Goal: Information Seeking & Learning: Learn about a topic

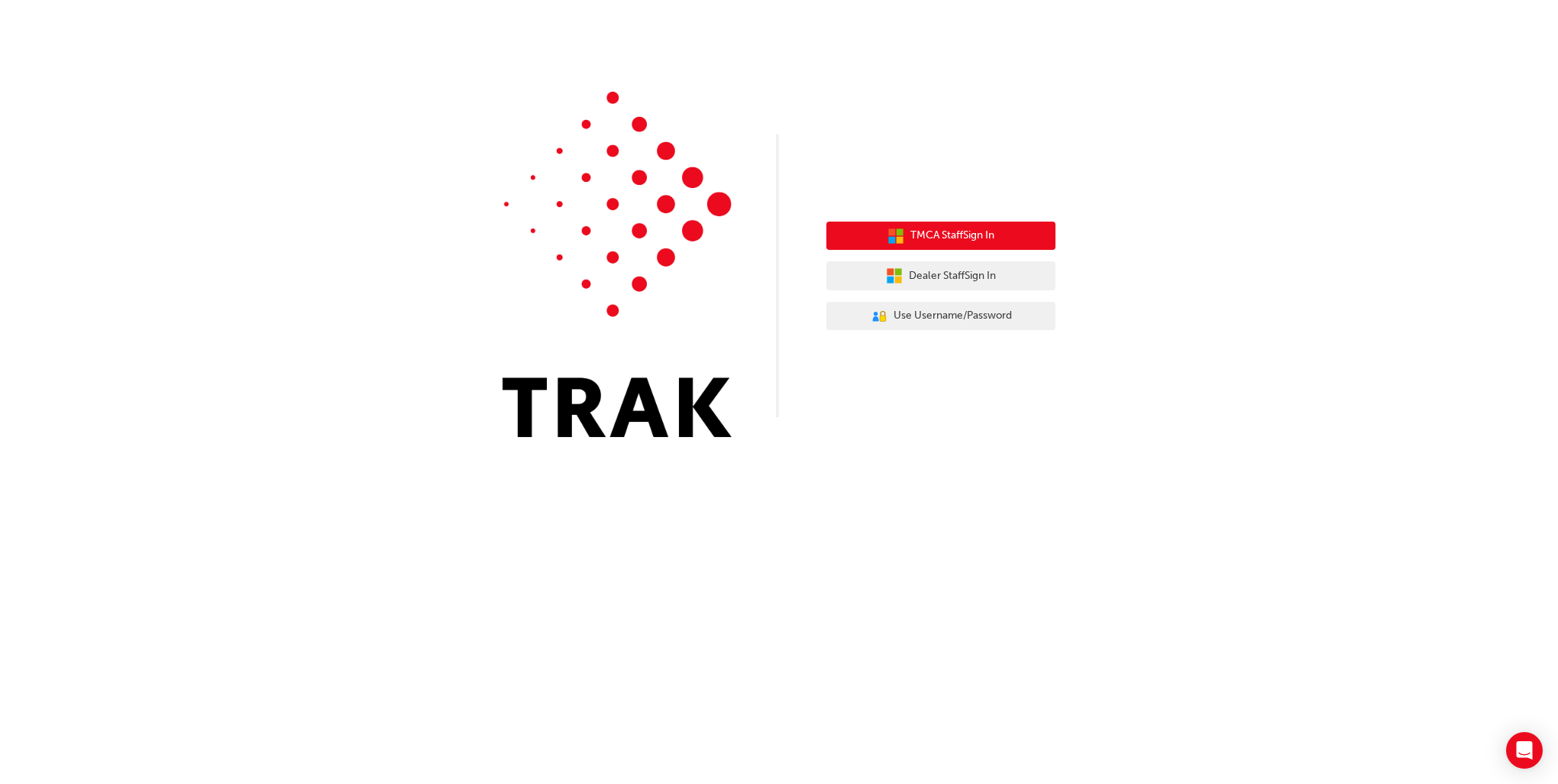
click at [947, 234] on span "TMCA Staff Sign In" at bounding box center [953, 235] width 84 height 18
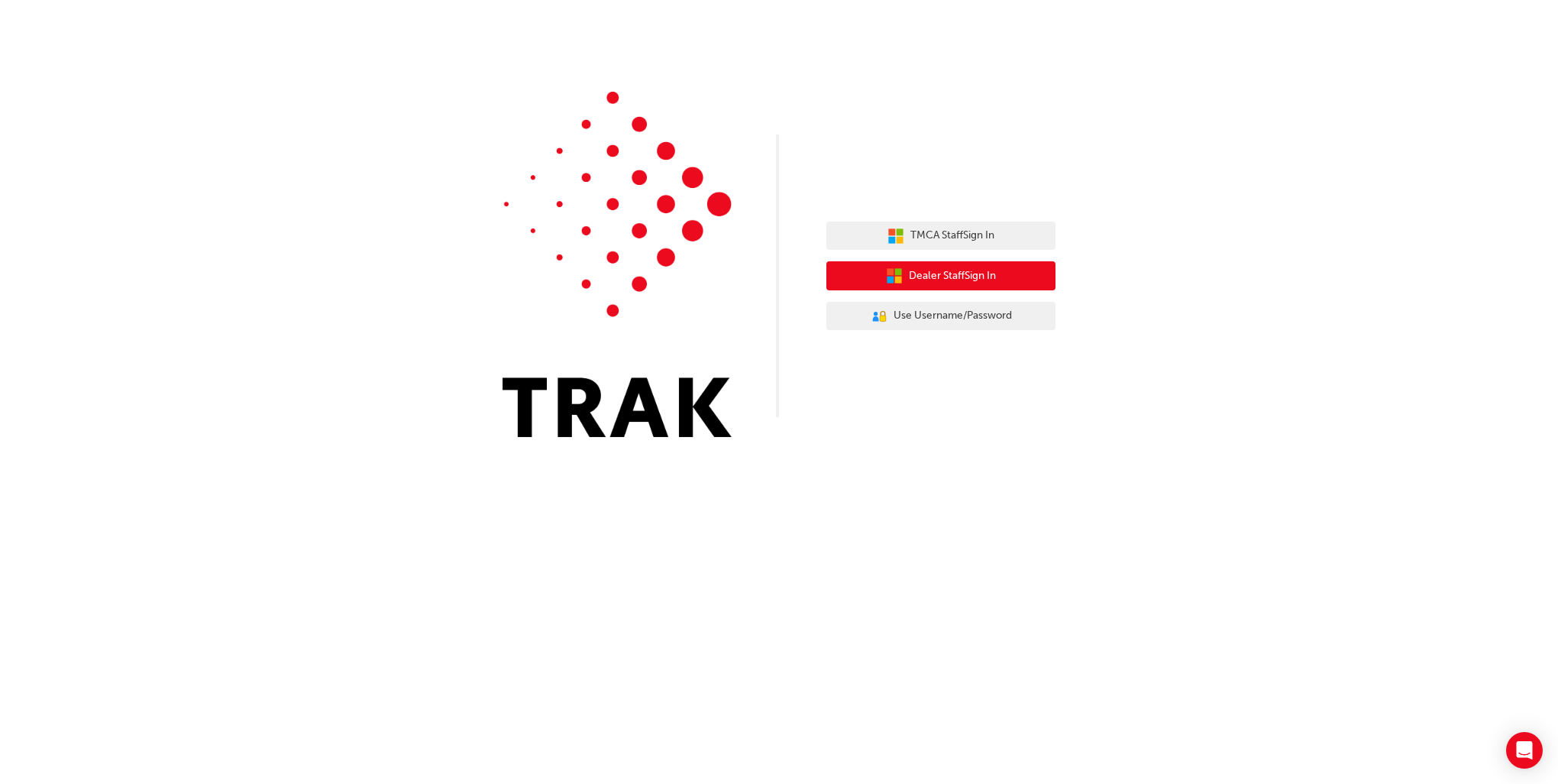
click at [995, 282] on span "Dealer Staff Sign In" at bounding box center [953, 276] width 87 height 18
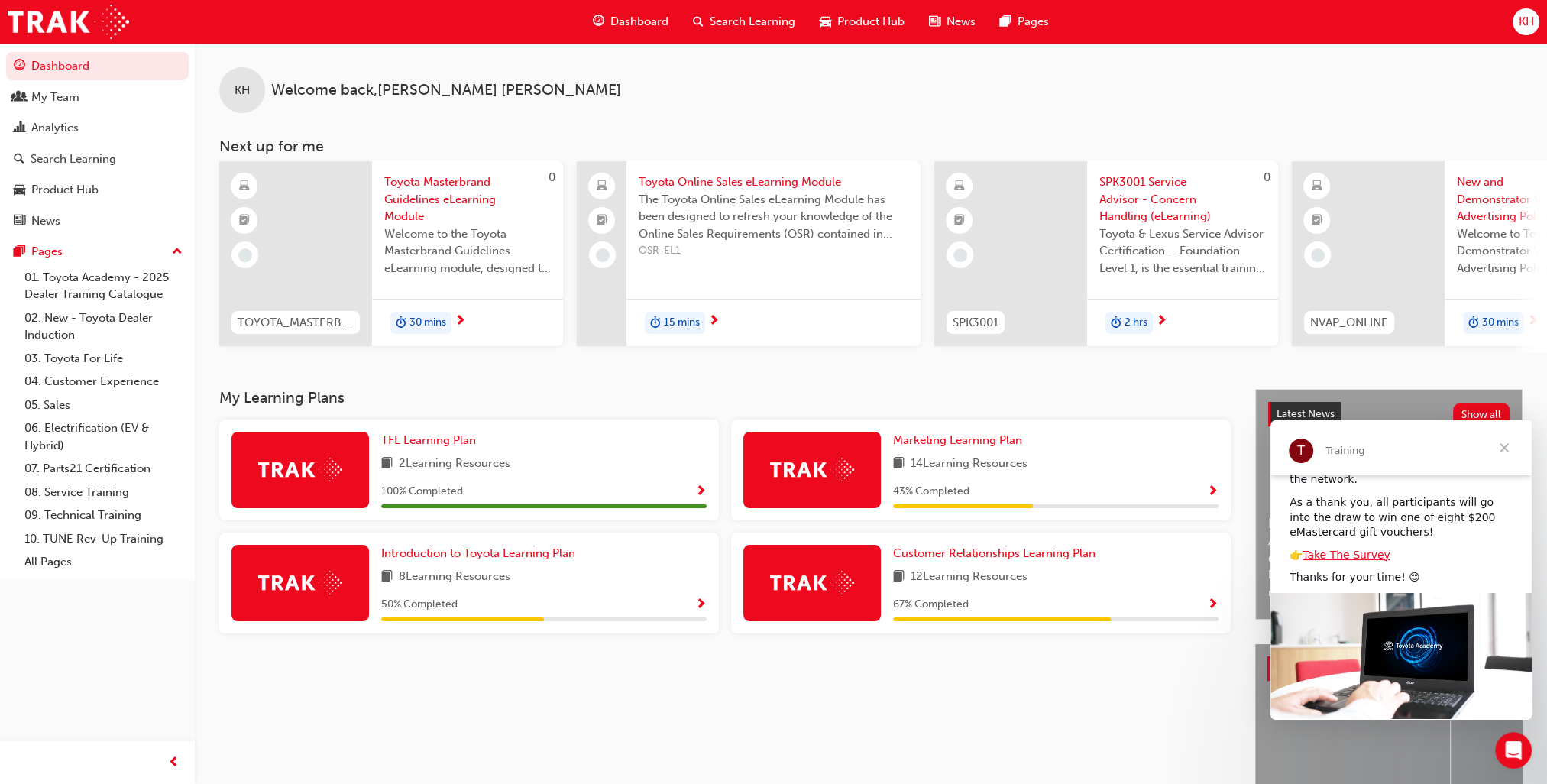
scroll to position [77, 0]
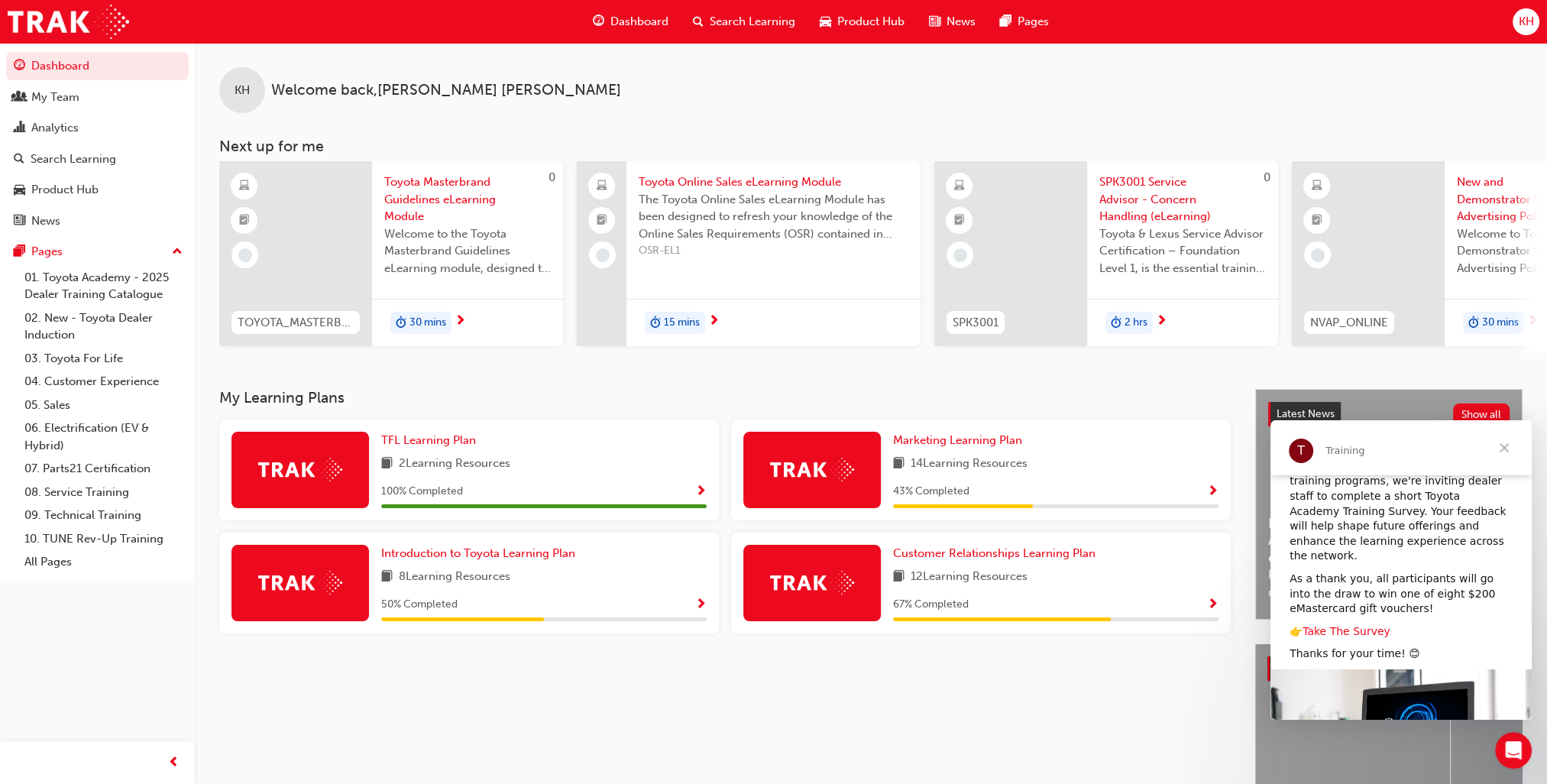
click at [1352, 625] on link "Take The Survey" at bounding box center [1346, 630] width 88 height 12
click at [1504, 446] on span "Close" at bounding box center [1503, 447] width 55 height 55
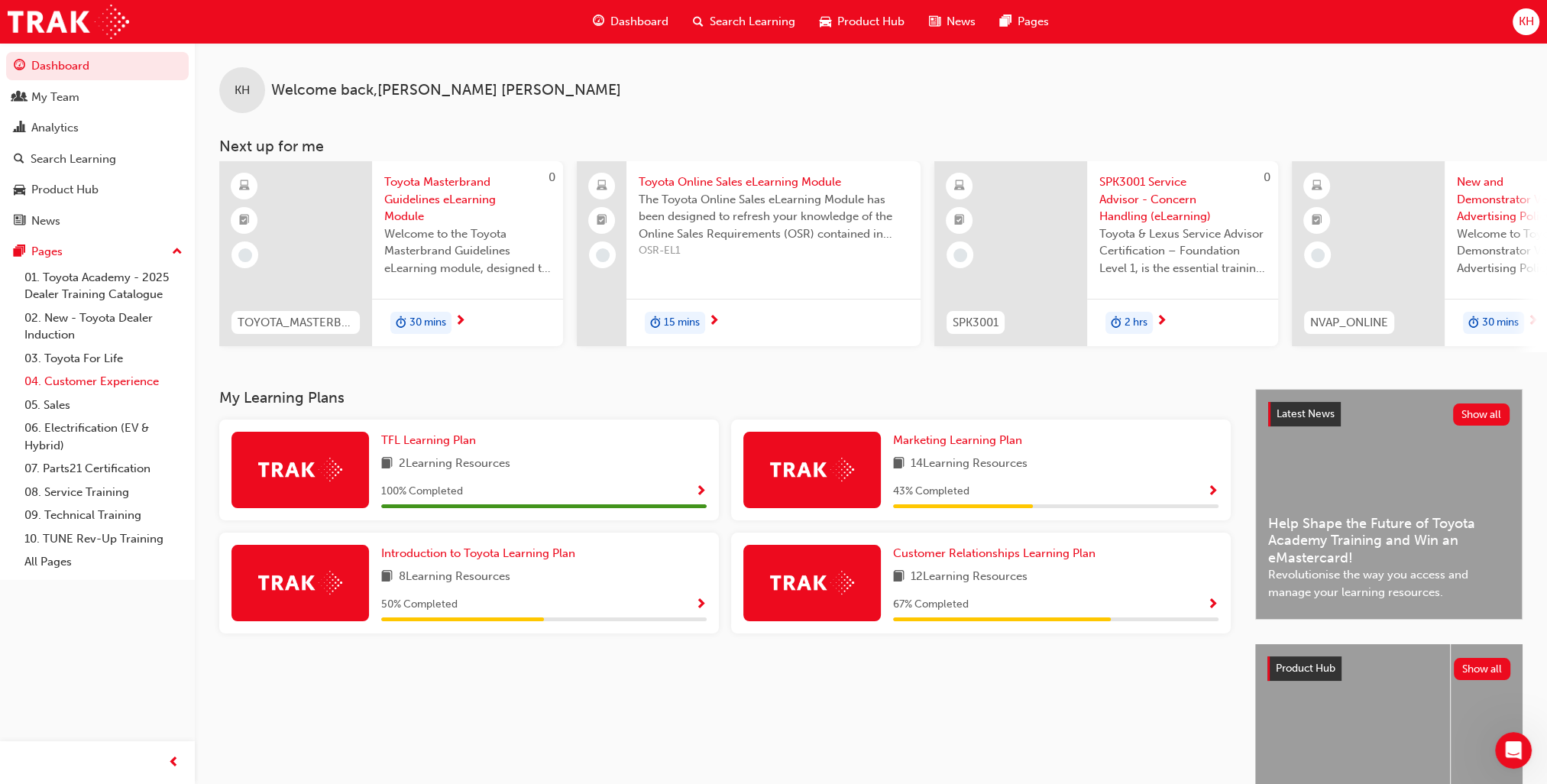
click at [125, 382] on link "04. Customer Experience" at bounding box center [104, 381] width 170 height 24
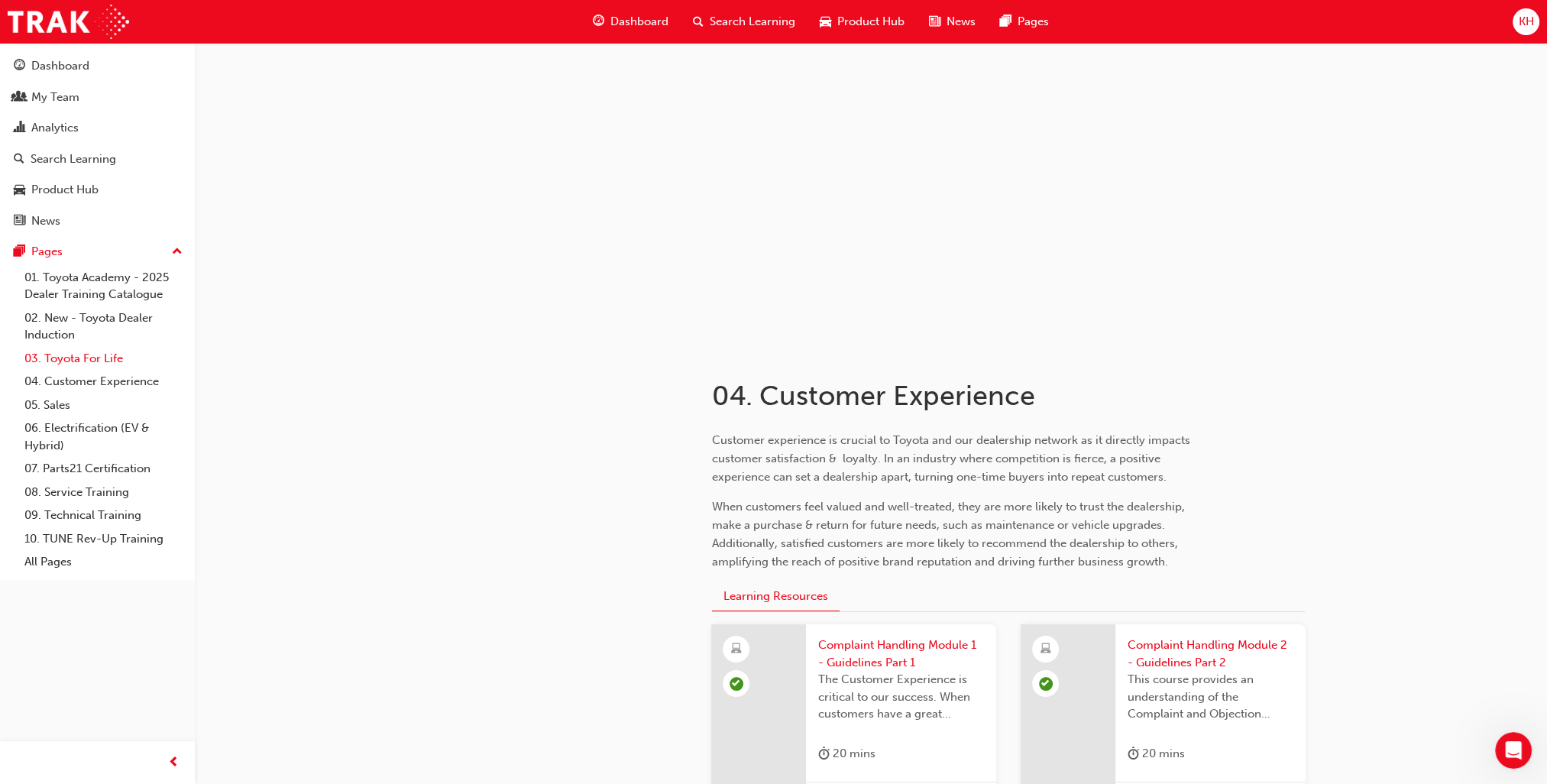
click at [121, 362] on link "03. Toyota For Life" at bounding box center [104, 359] width 170 height 24
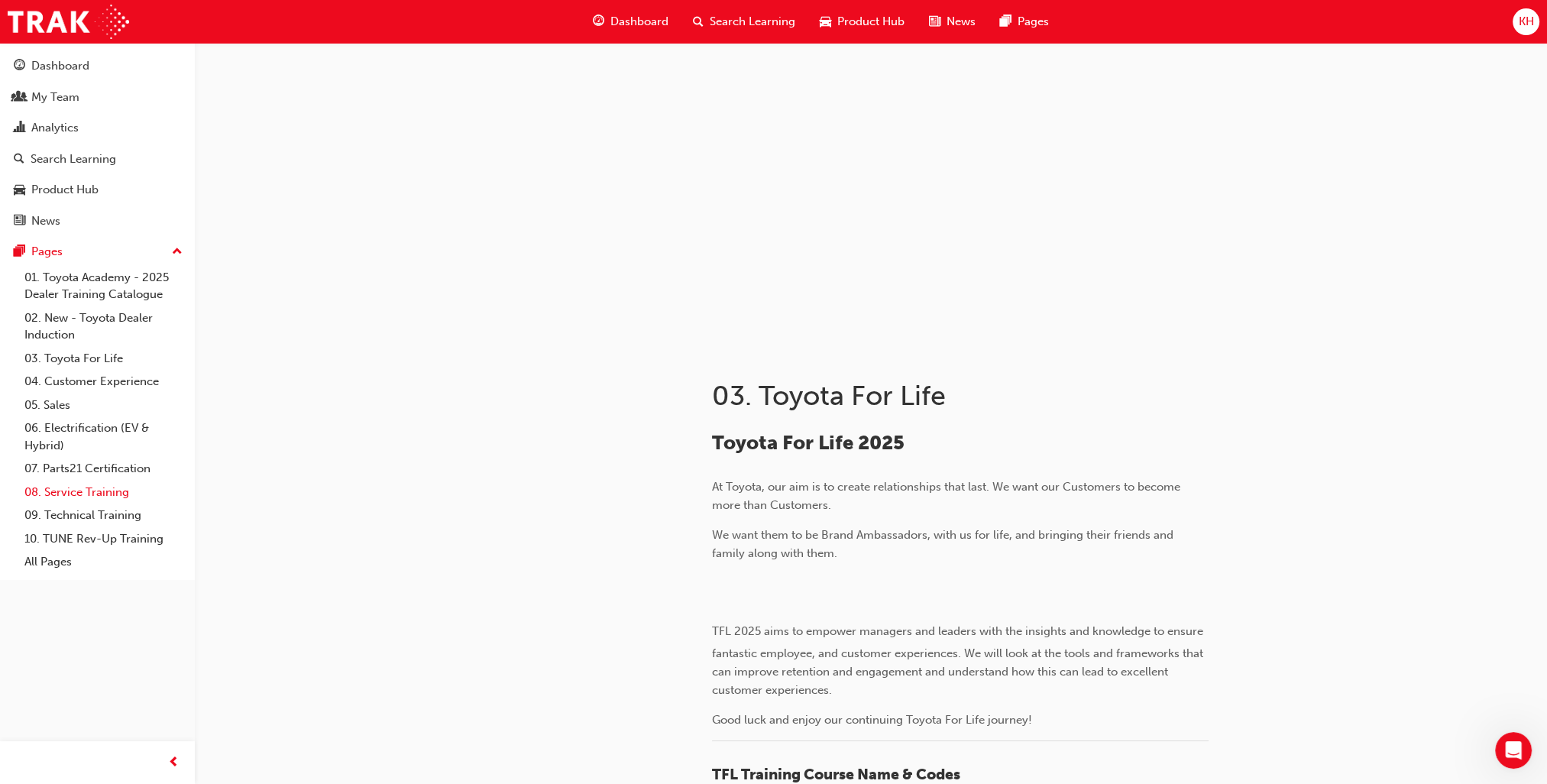
click at [89, 495] on link "08. Service Training" at bounding box center [104, 492] width 170 height 24
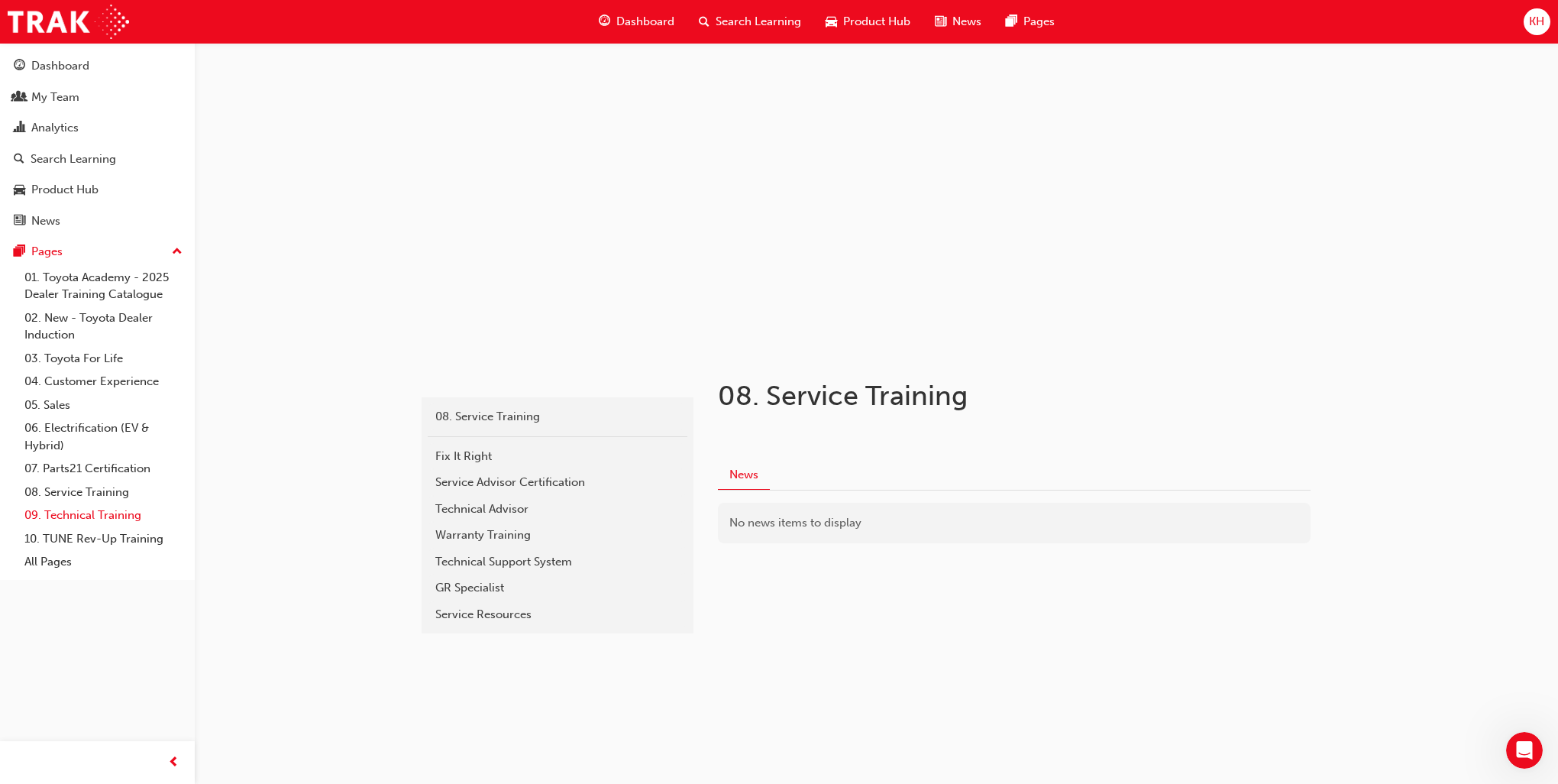
click at [99, 516] on link "09. Technical Training" at bounding box center [104, 516] width 170 height 24
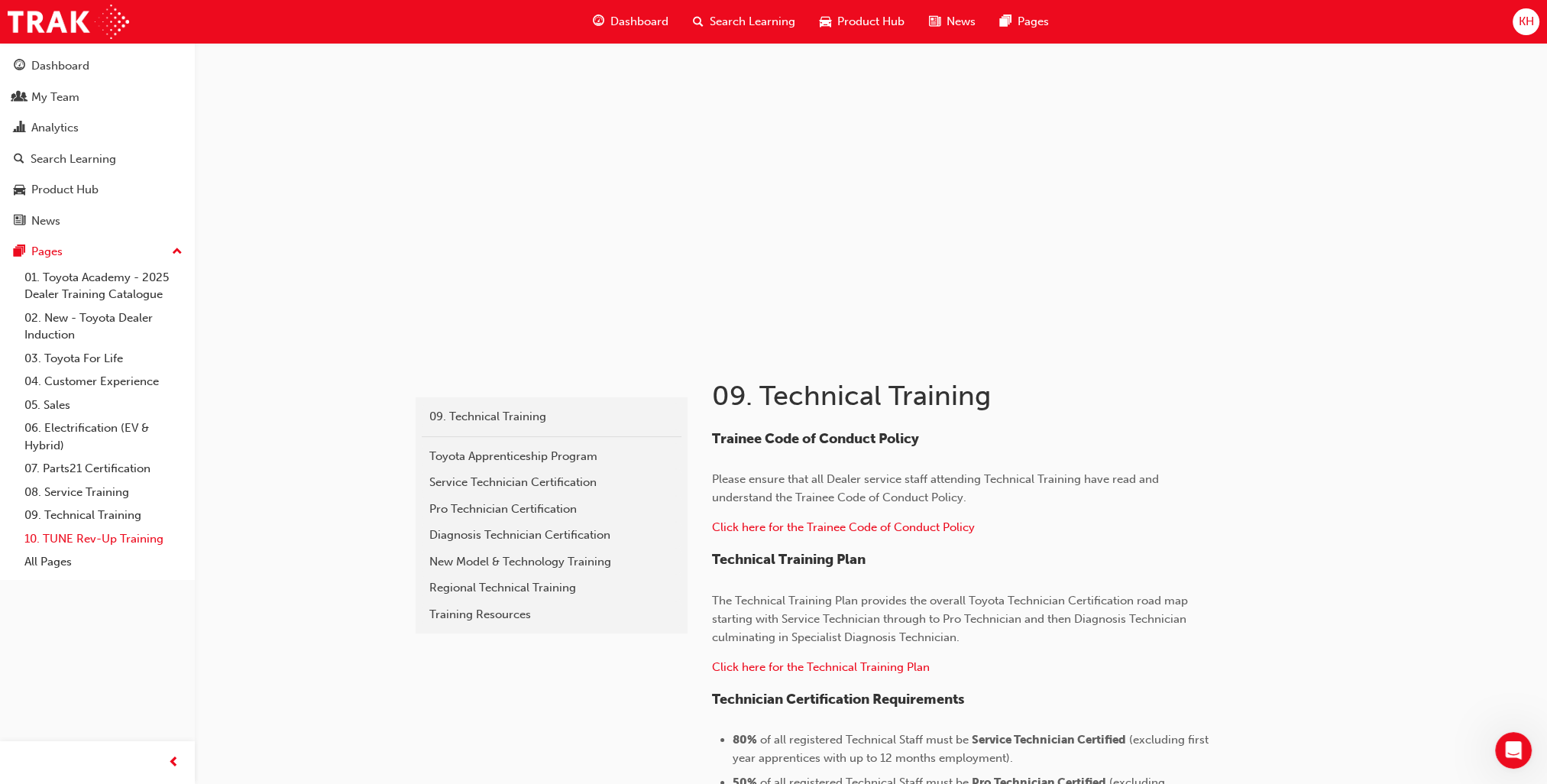
click at [124, 540] on link "10. TUNE Rev-Up Training" at bounding box center [104, 539] width 170 height 24
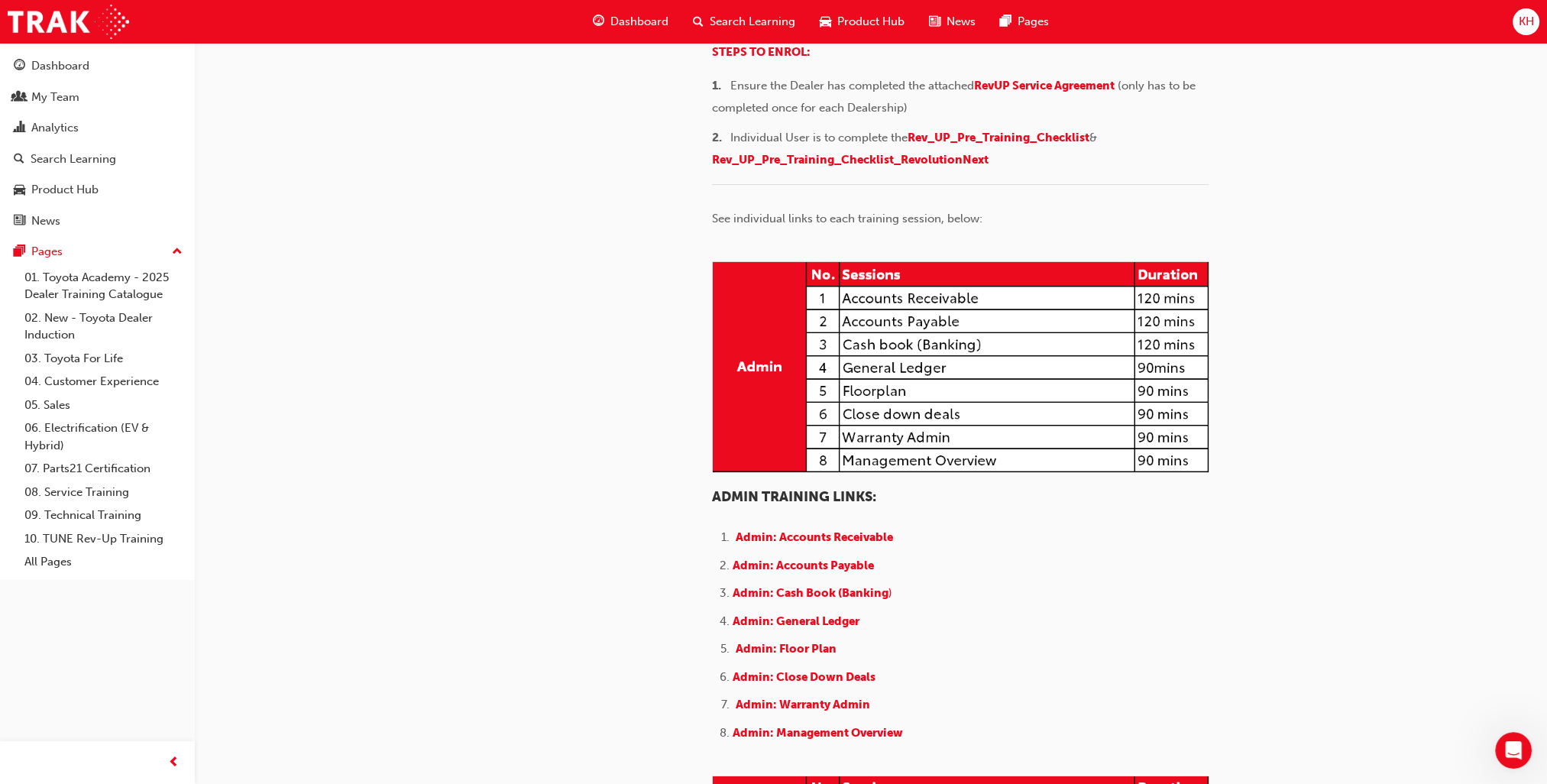
scroll to position [305, 0]
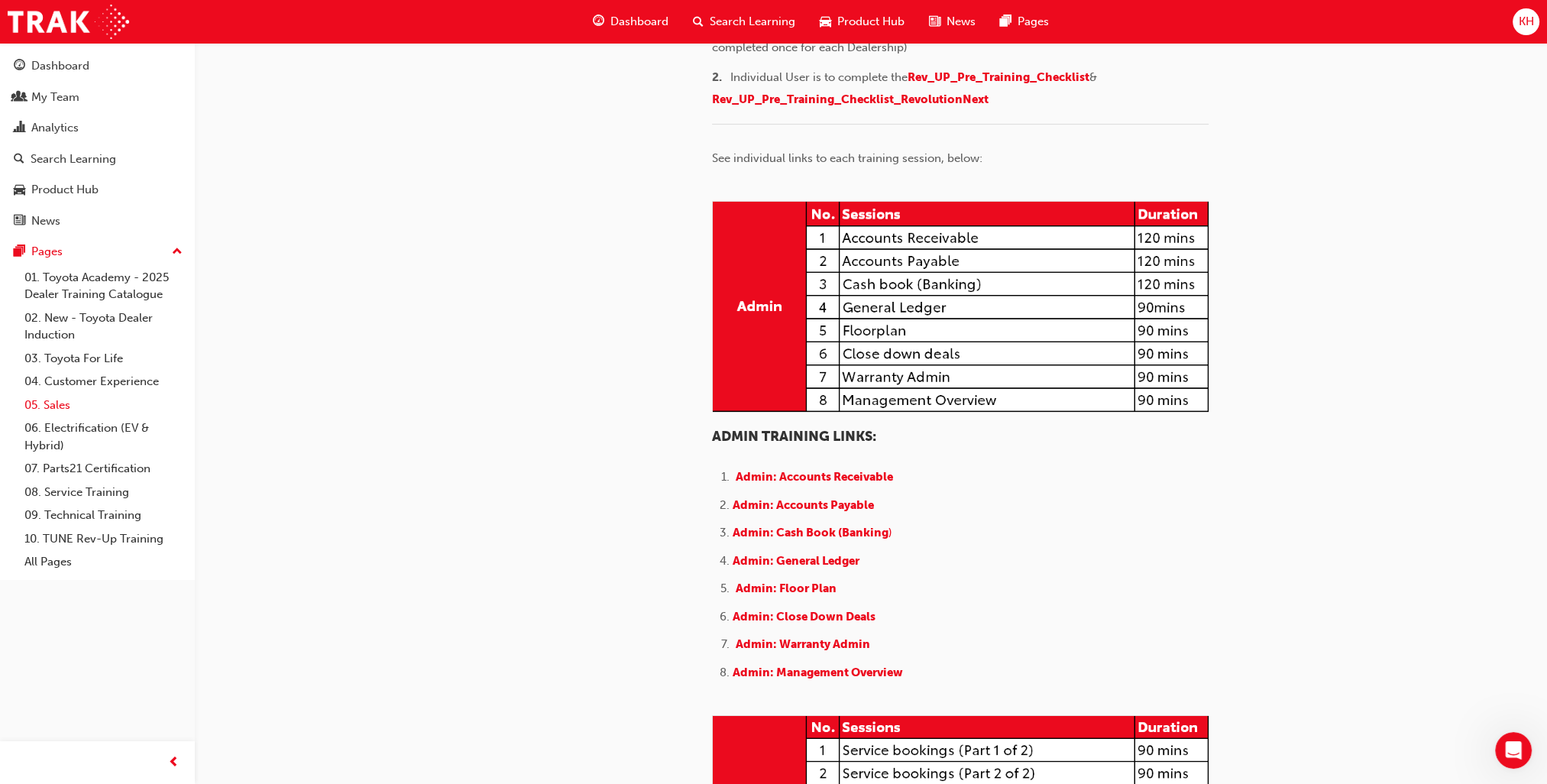
click at [57, 408] on link "05. Sales" at bounding box center [104, 405] width 170 height 24
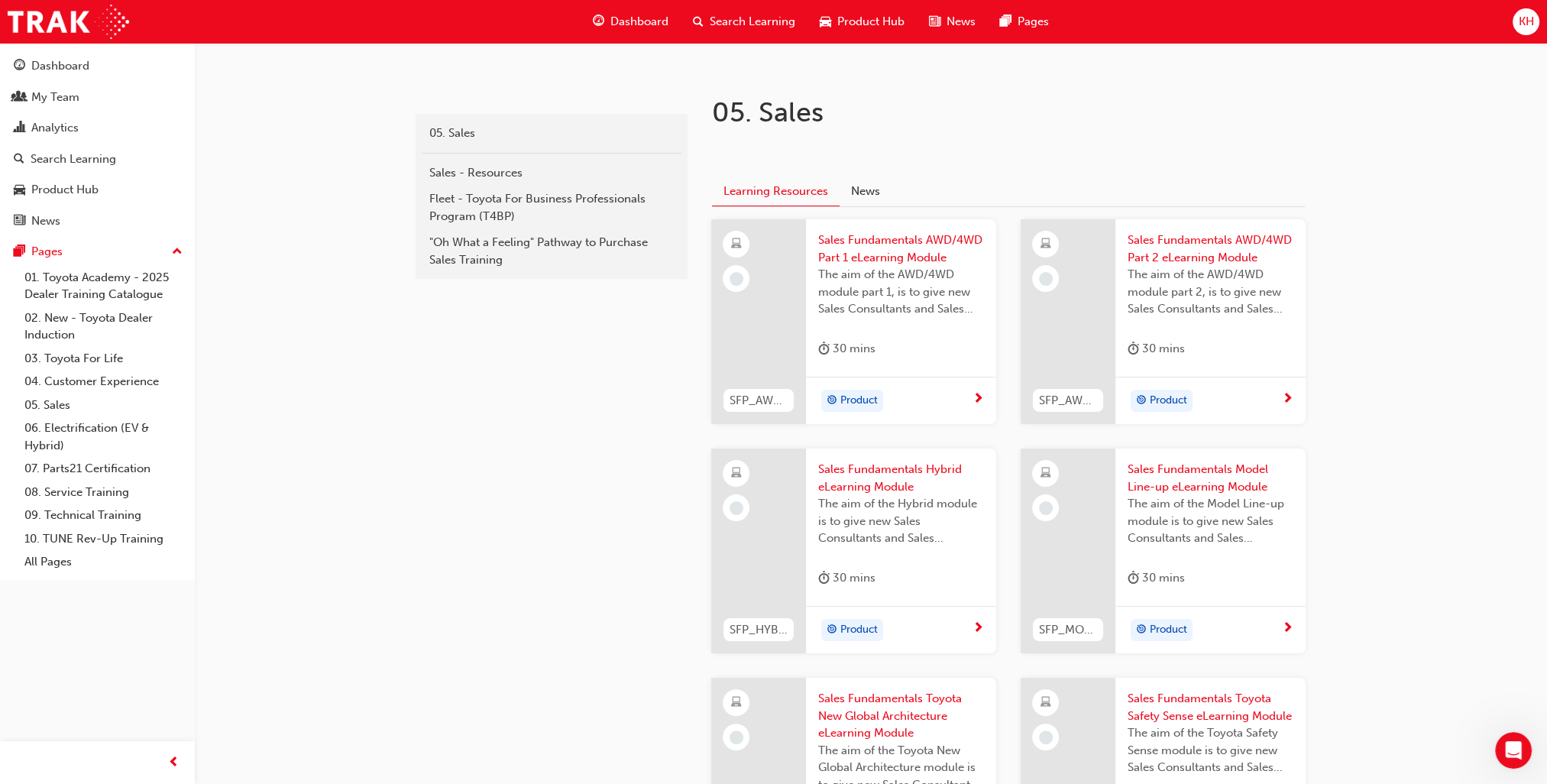
scroll to position [101, 0]
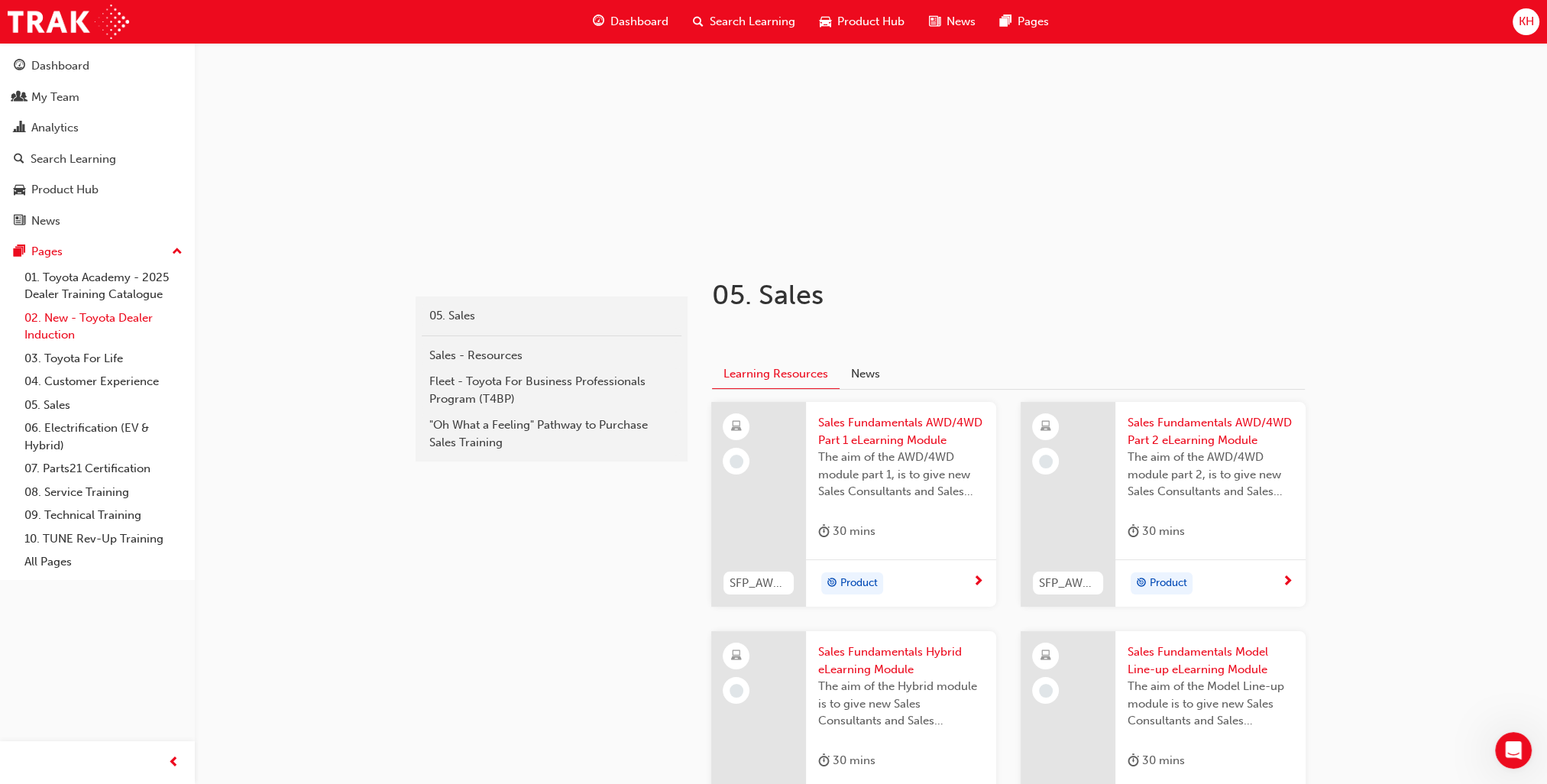
click at [129, 321] on link "02. New - Toyota Dealer Induction" at bounding box center [104, 327] width 170 height 41
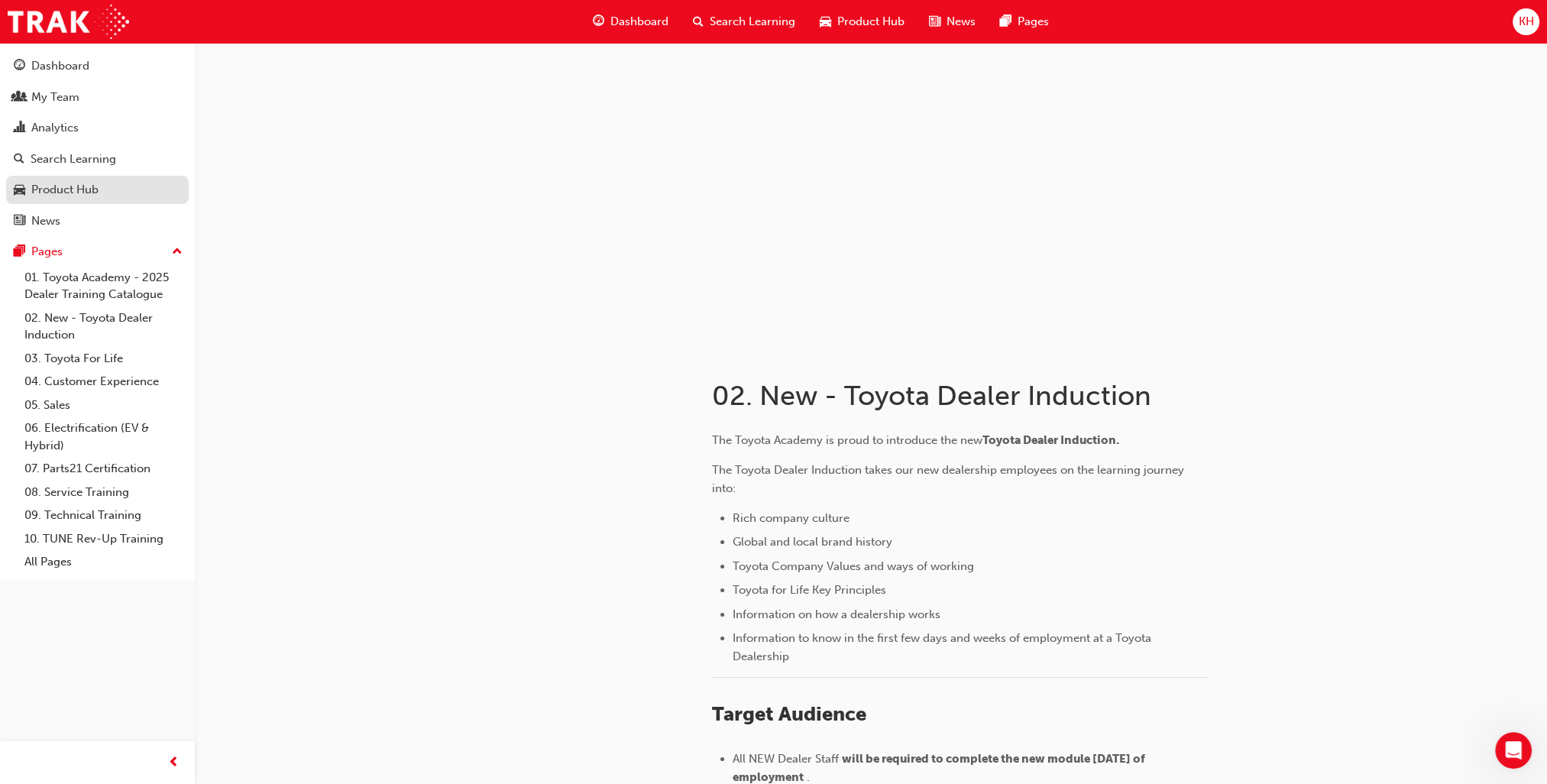
click at [85, 193] on div "Product Hub" at bounding box center [65, 190] width 68 height 18
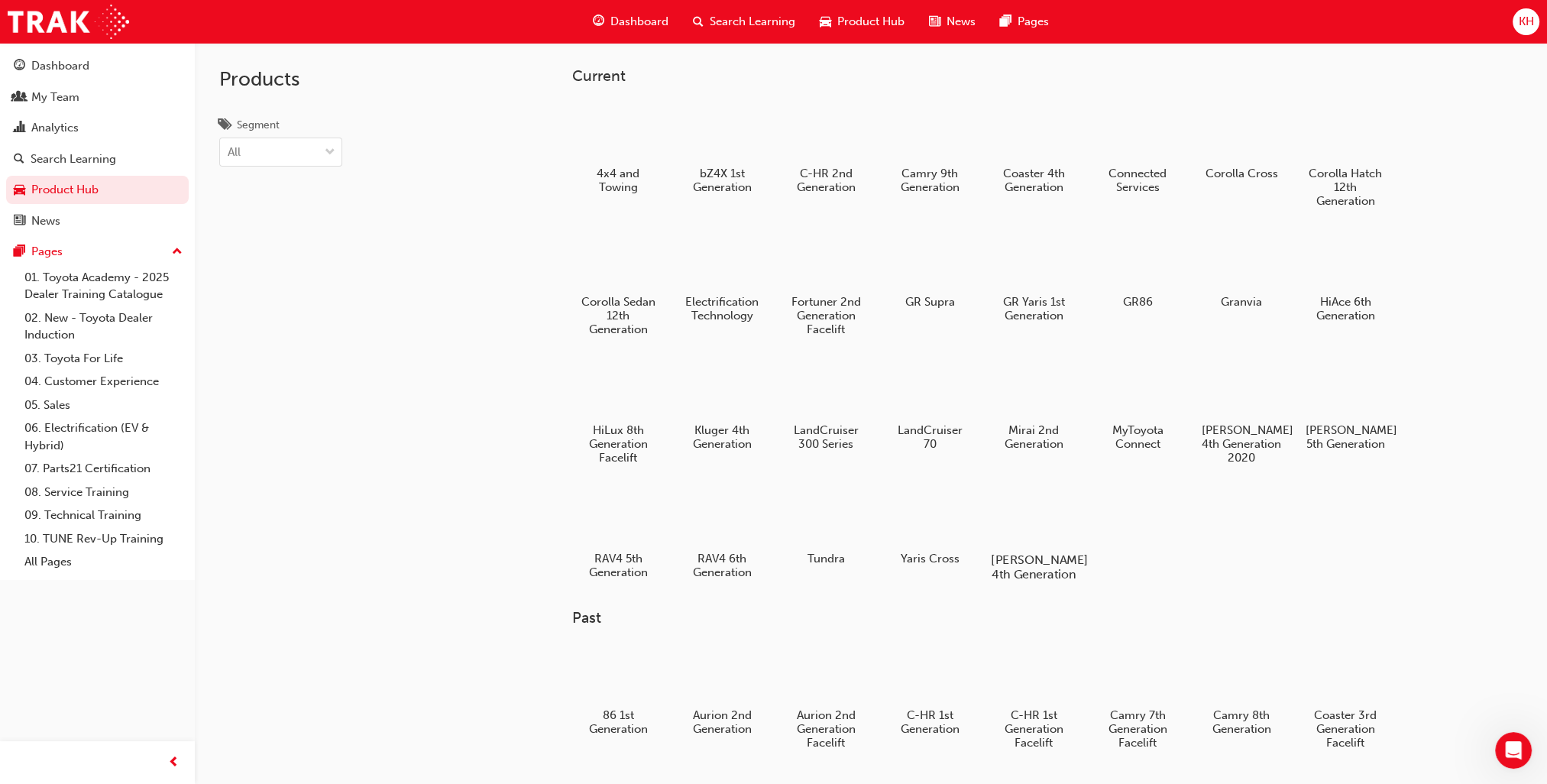
click at [1008, 529] on div at bounding box center [1033, 516] width 85 height 61
click at [811, 180] on h5 "C-HR 2nd Generation" at bounding box center [826, 181] width 85 height 29
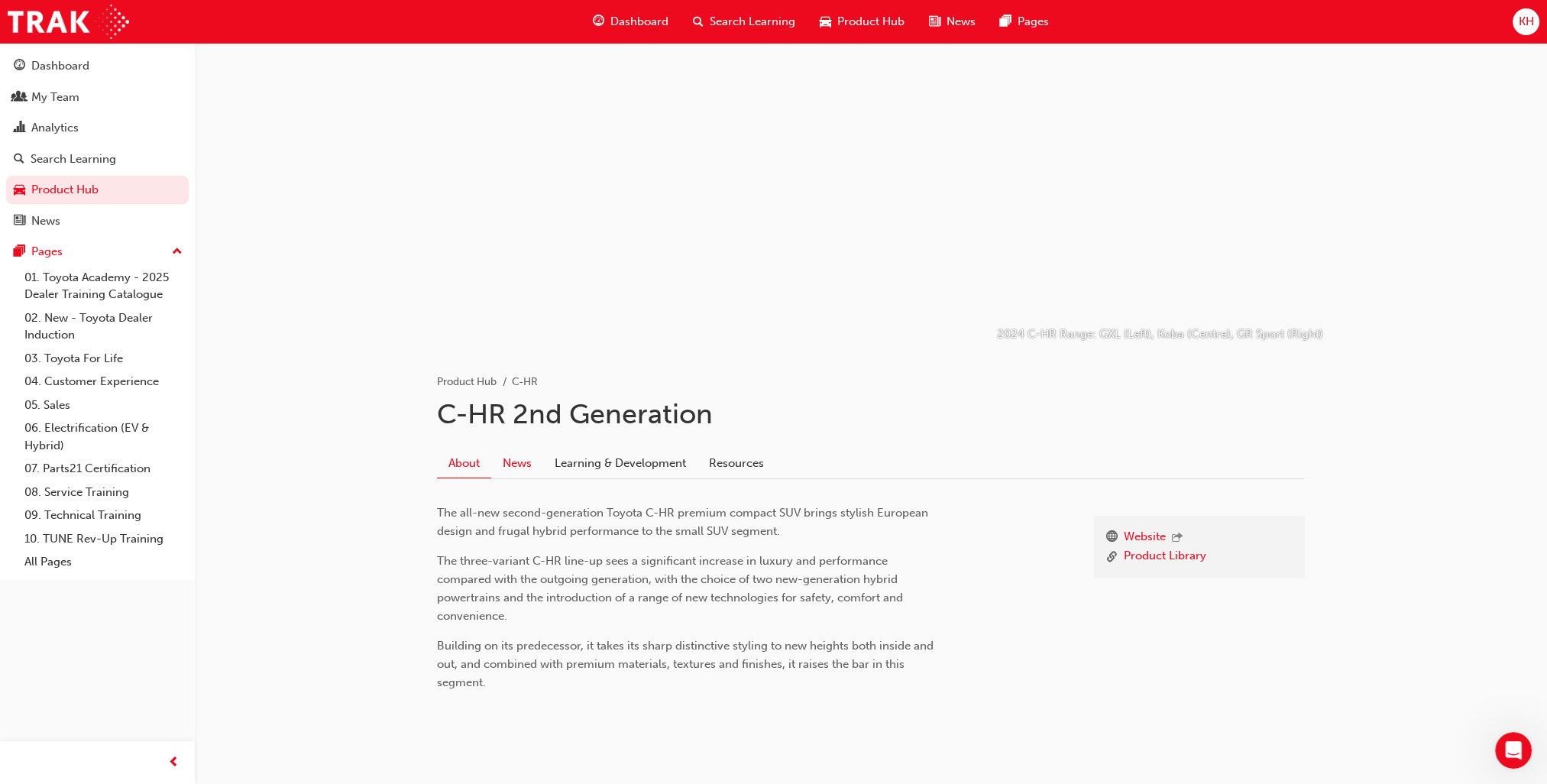
click at [518, 466] on link "News" at bounding box center [518, 462] width 52 height 29
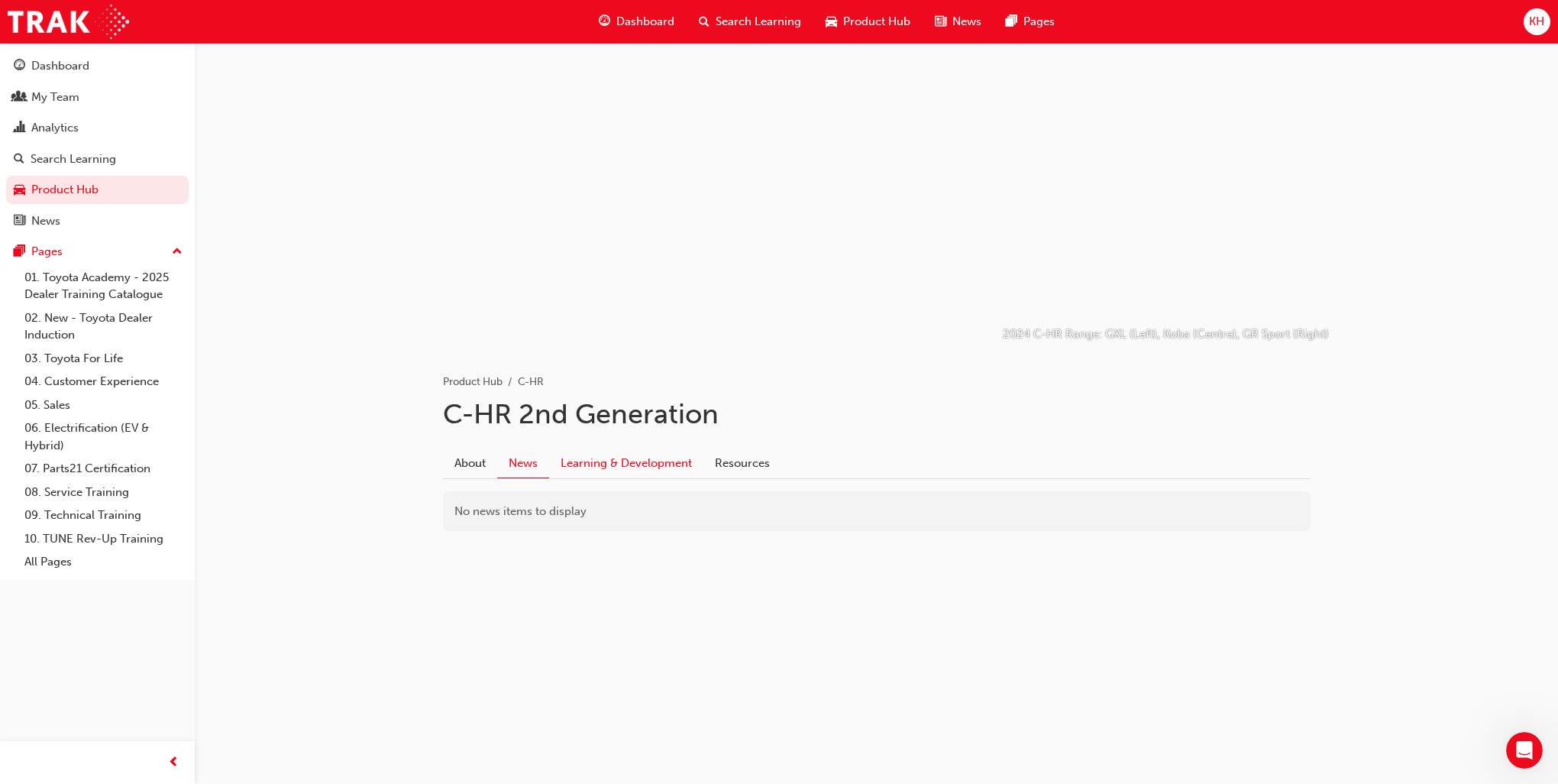
click at [629, 469] on link "Learning & Development" at bounding box center [626, 462] width 155 height 29
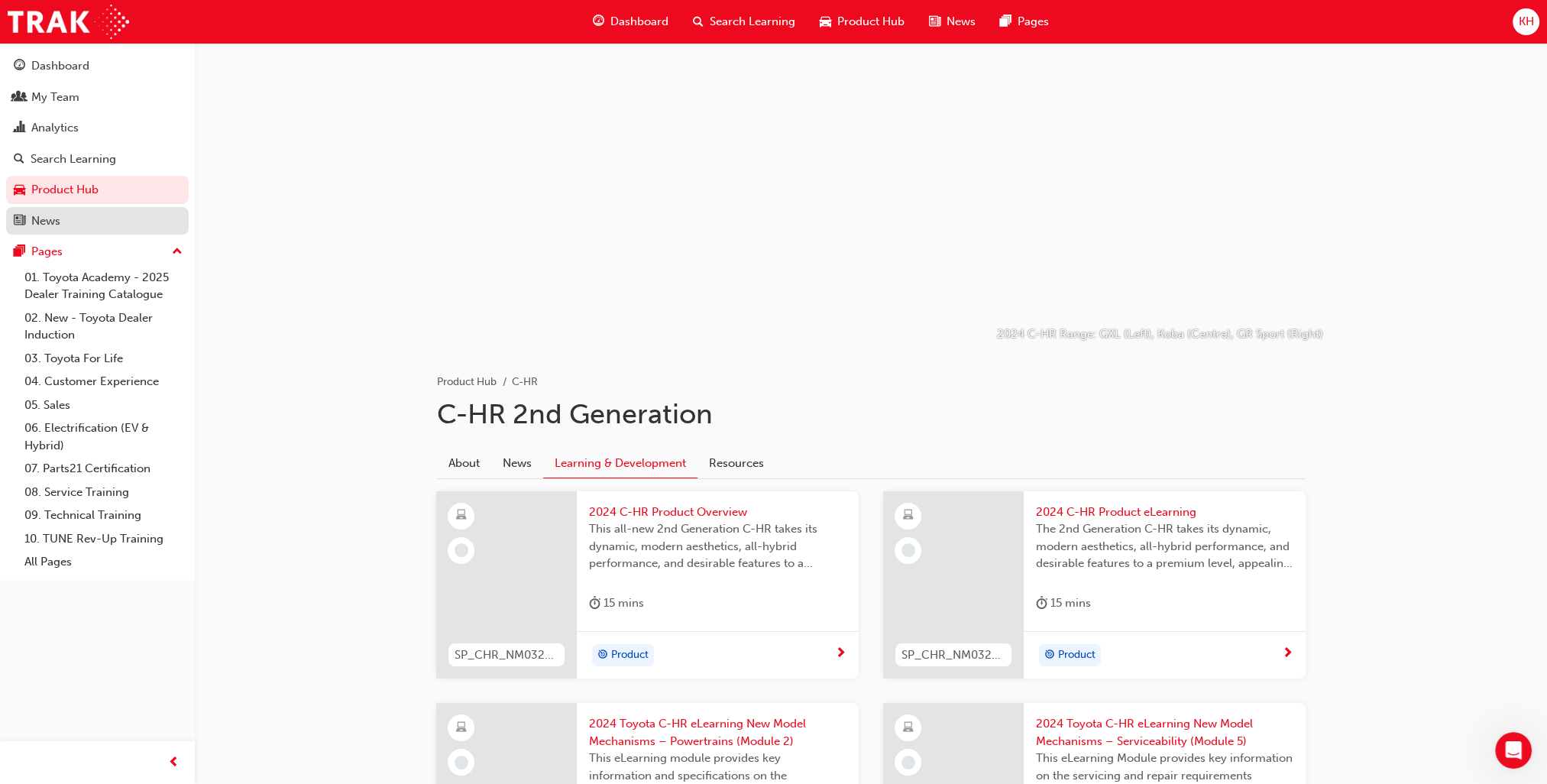
click at [49, 218] on div "News" at bounding box center [45, 220] width 29 height 18
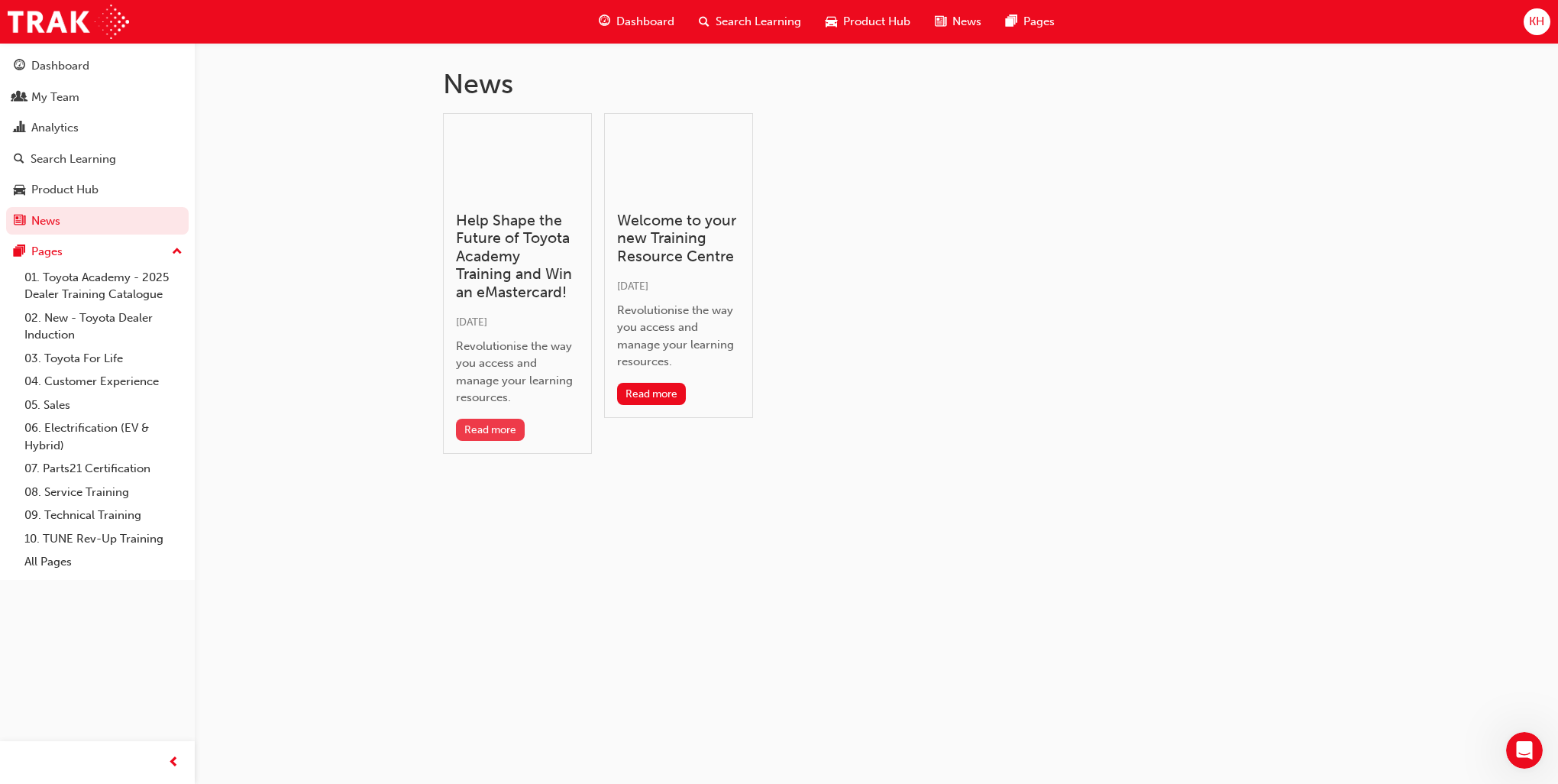
click at [497, 430] on button "Read more" at bounding box center [491, 429] width 69 height 22
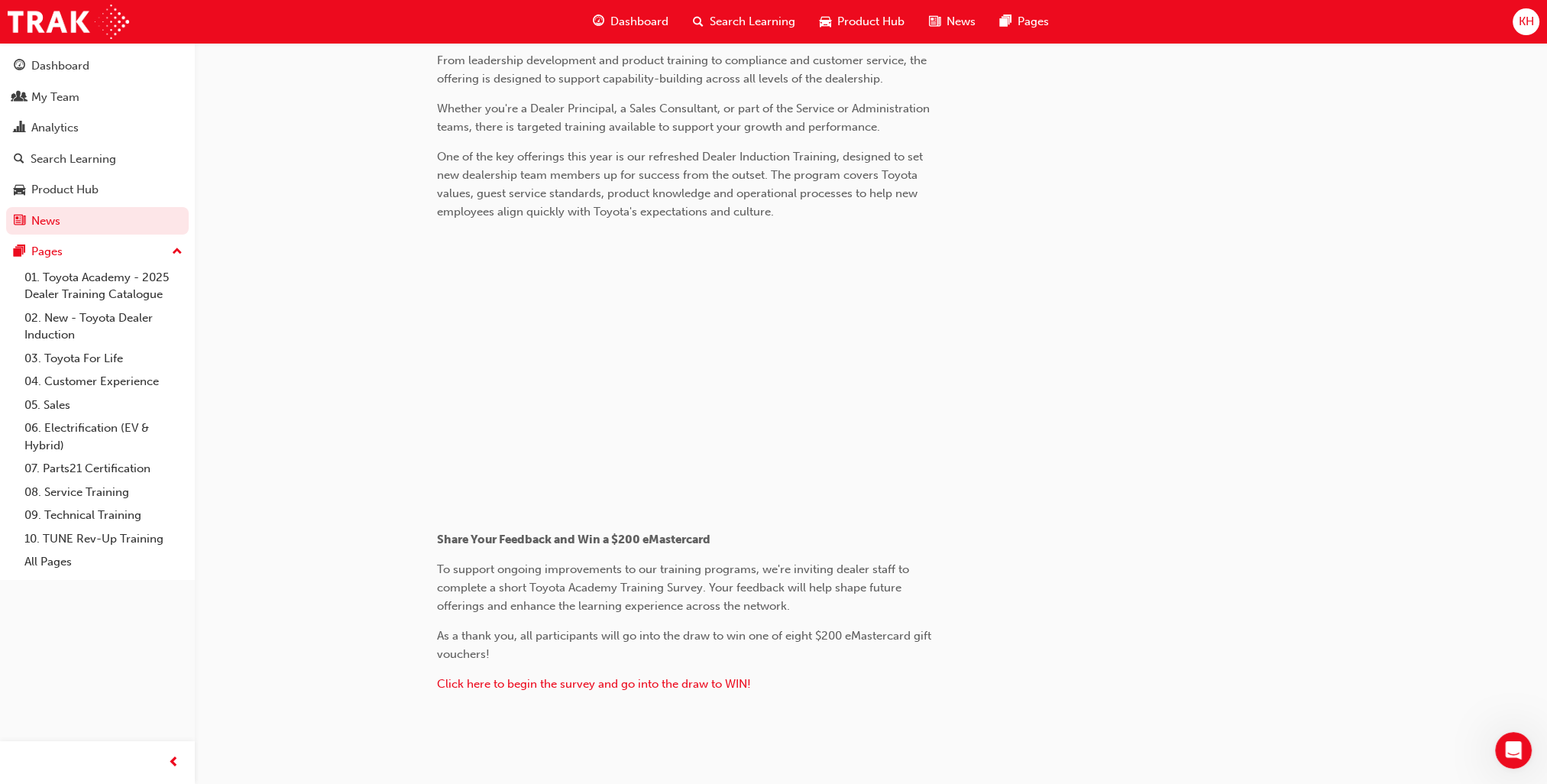
scroll to position [672, 0]
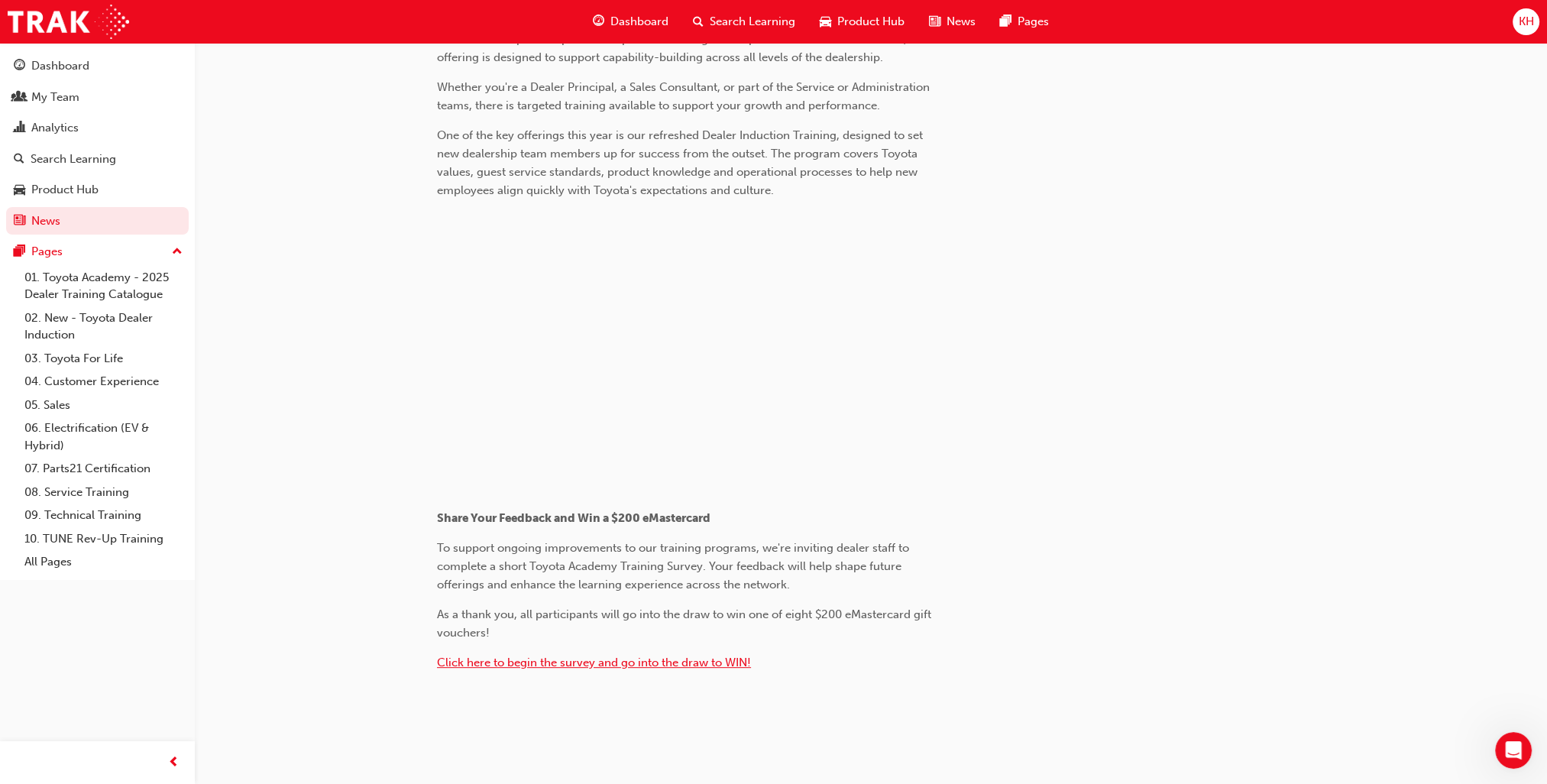
click at [697, 664] on span "Click here to begin the survey and go into the draw to WIN!" at bounding box center [593, 662] width 314 height 14
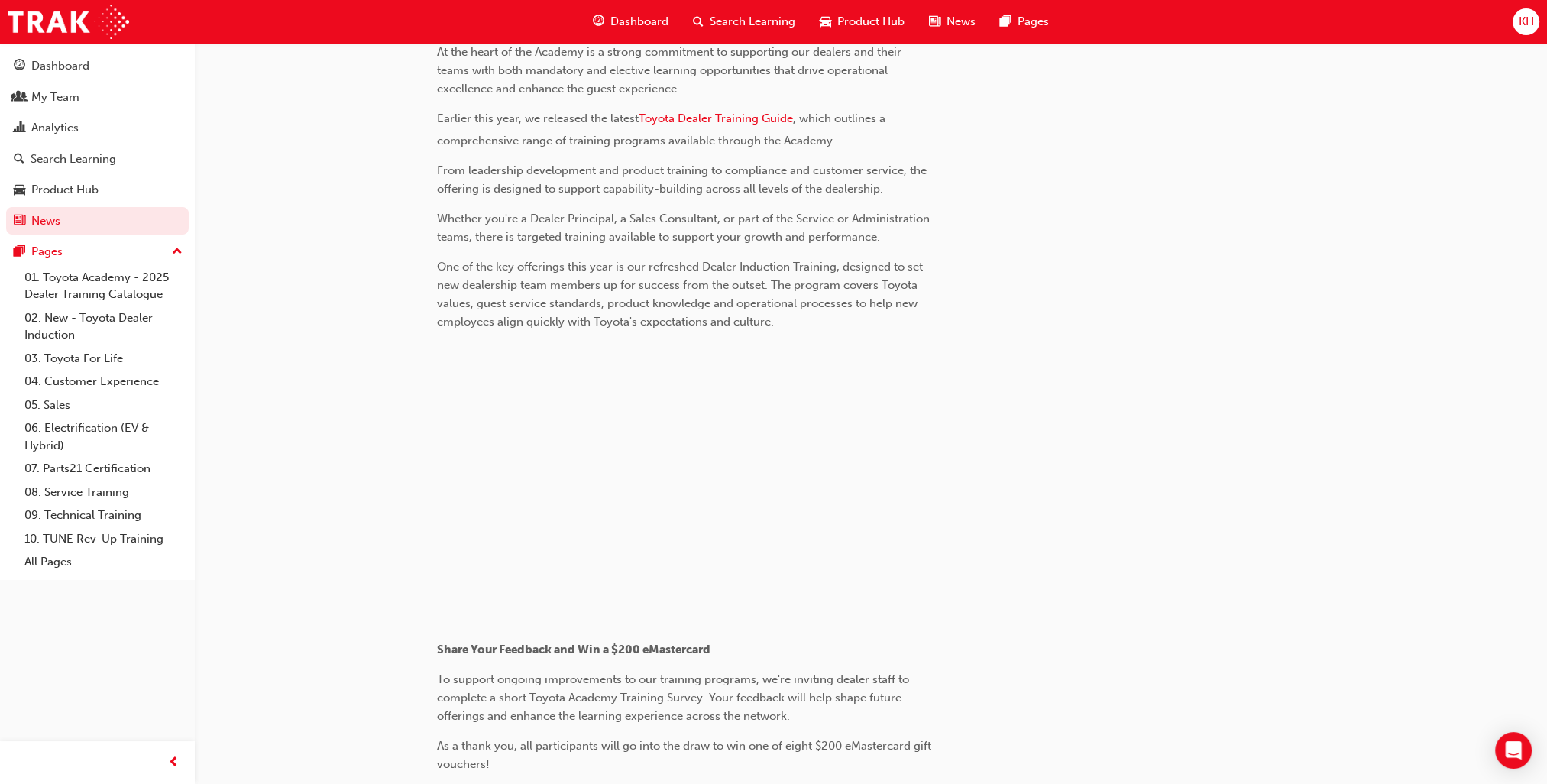
scroll to position [672, 0]
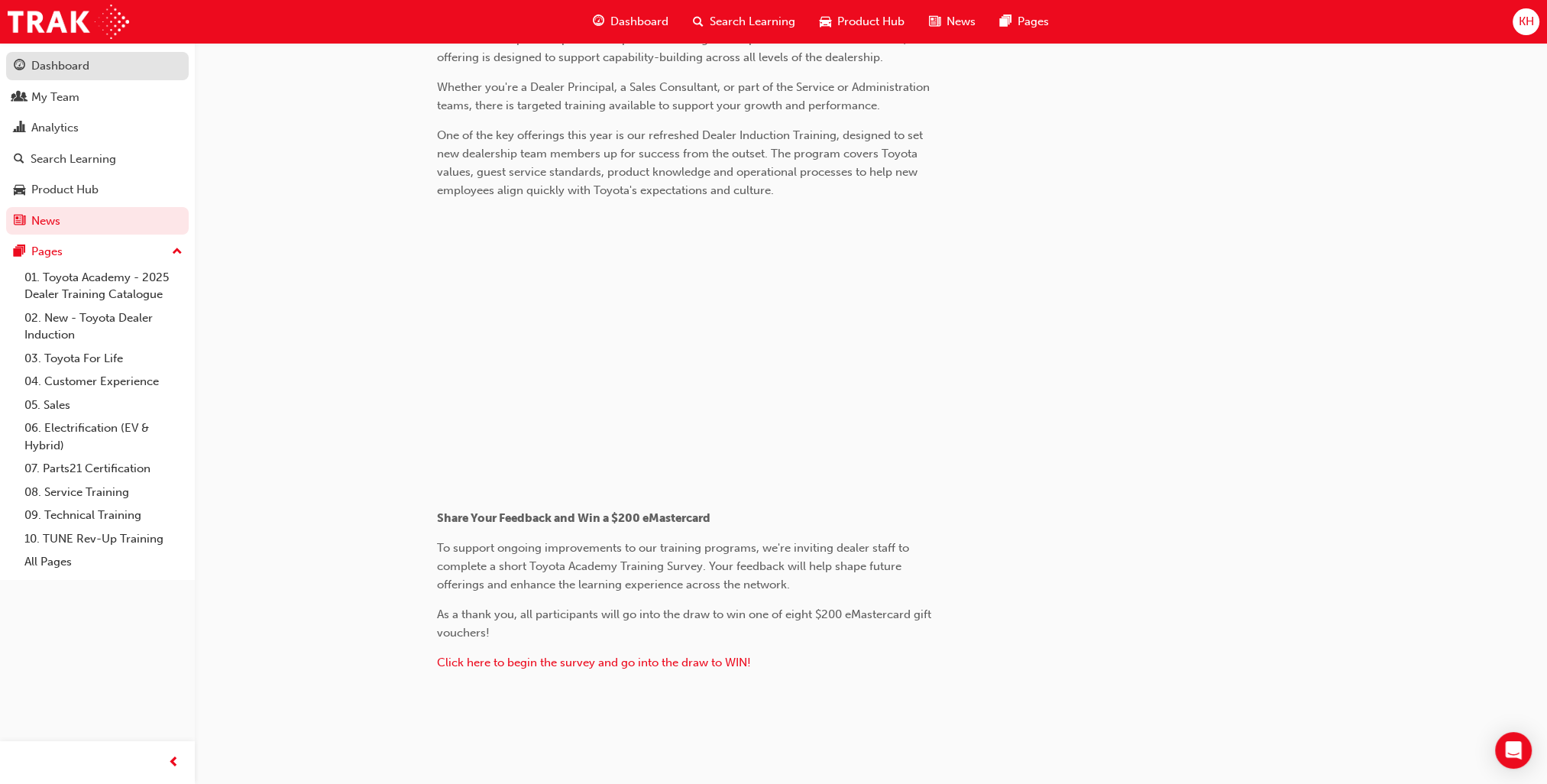
click at [72, 74] on div "Dashboard" at bounding box center [60, 66] width 58 height 18
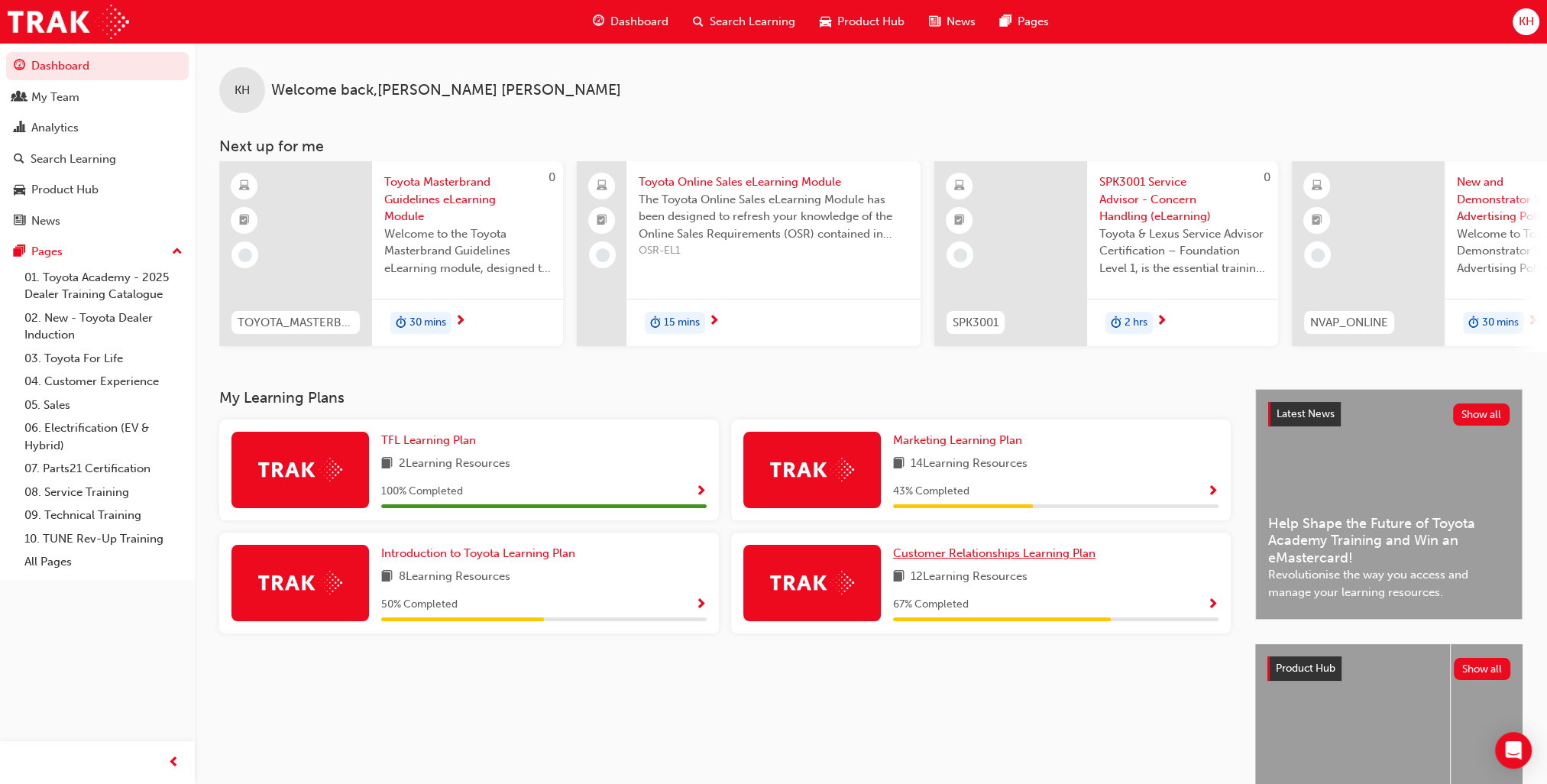
click at [1052, 560] on span "Customer Relationships Learning Plan" at bounding box center [994, 553] width 203 height 14
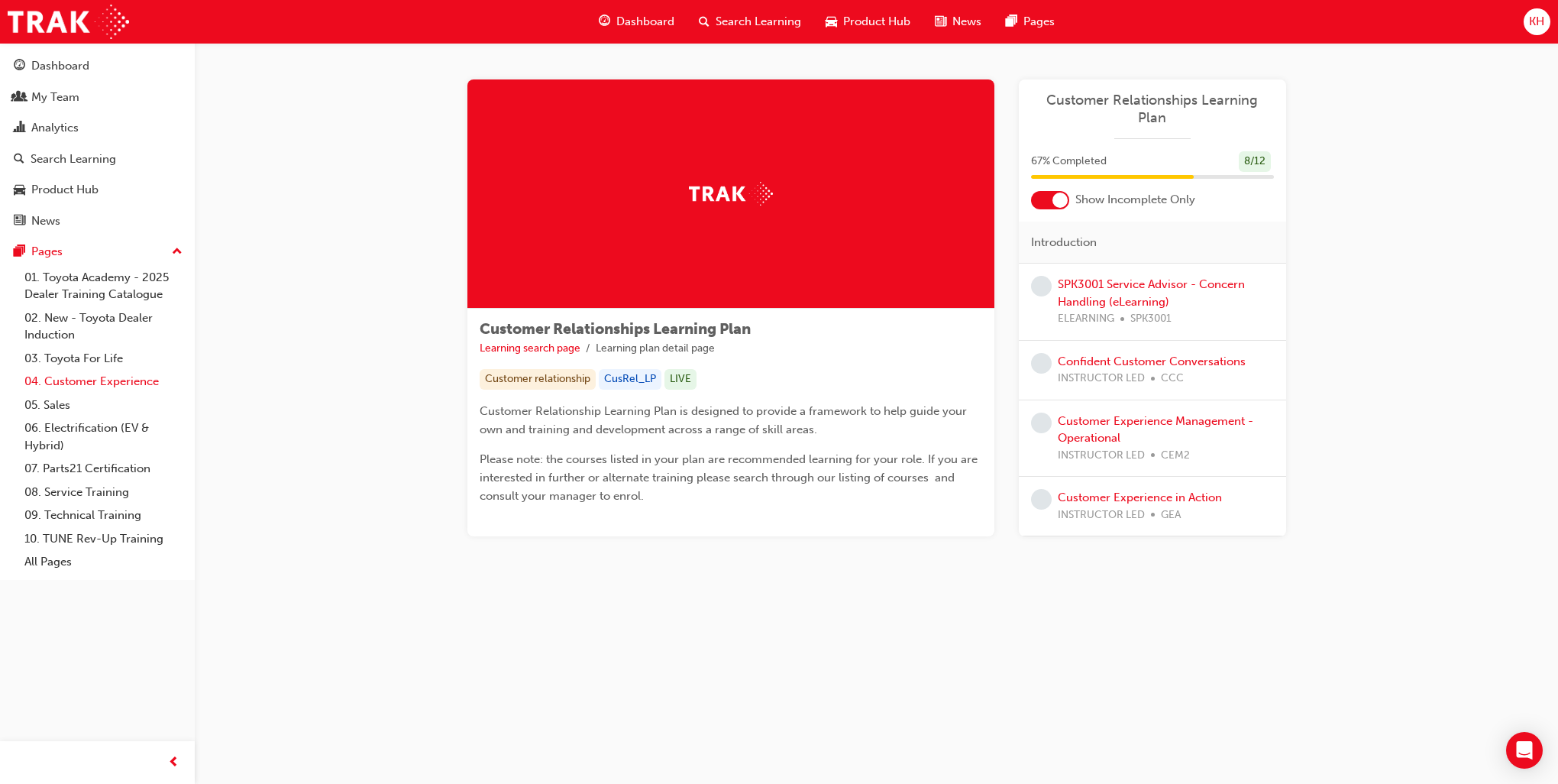
click at [109, 386] on link "04. Customer Experience" at bounding box center [104, 381] width 170 height 24
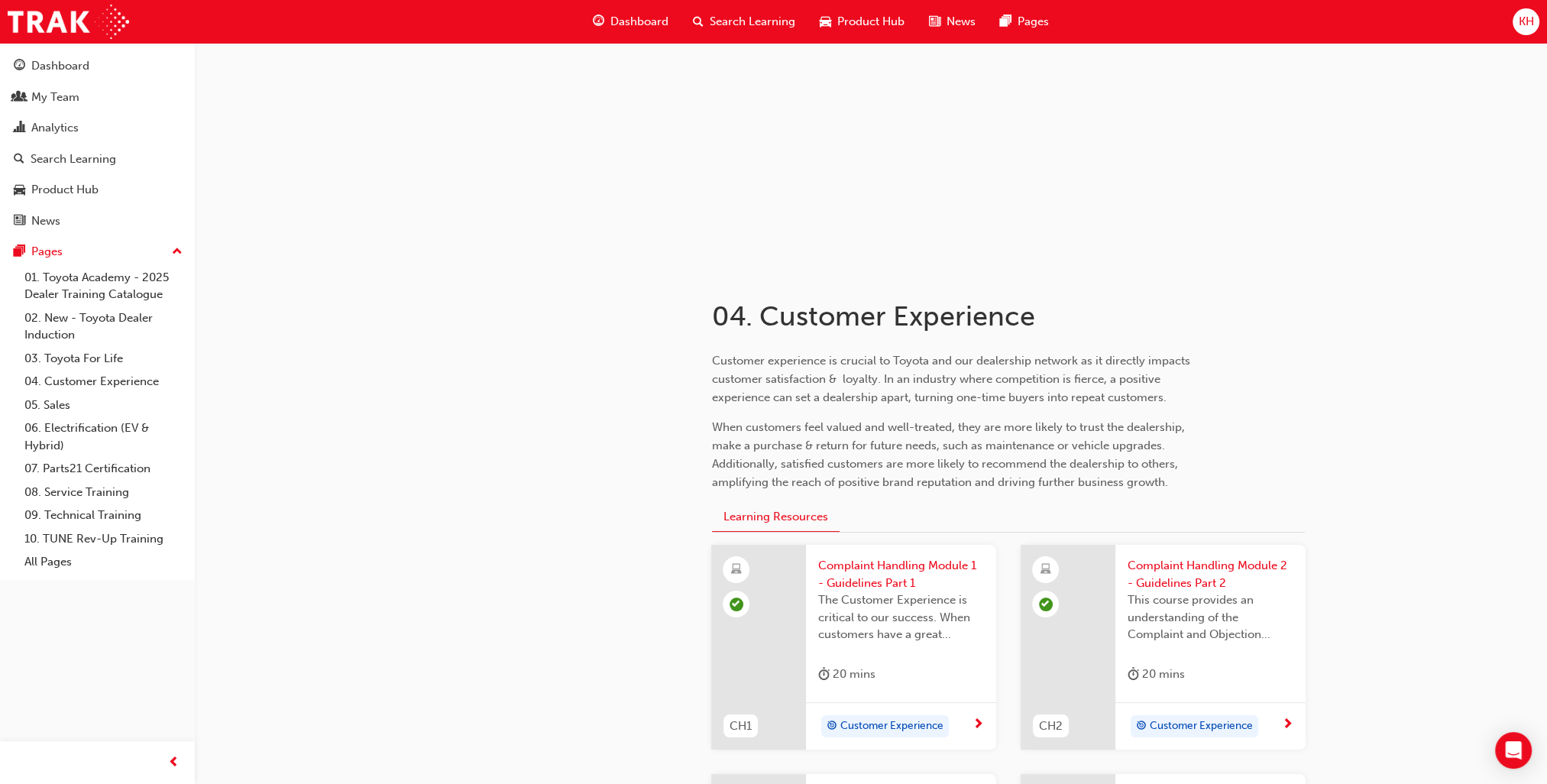
scroll to position [77, 0]
